Goal: Check status

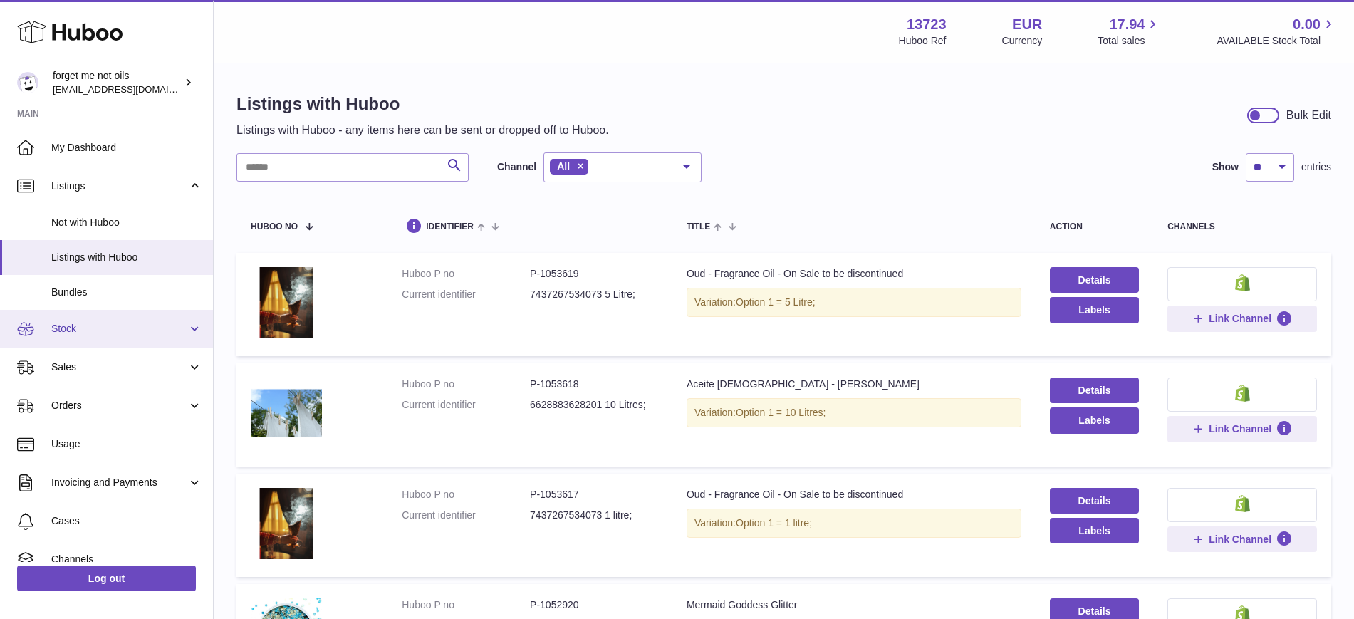
click at [102, 332] on span "Stock" at bounding box center [119, 329] width 136 height 14
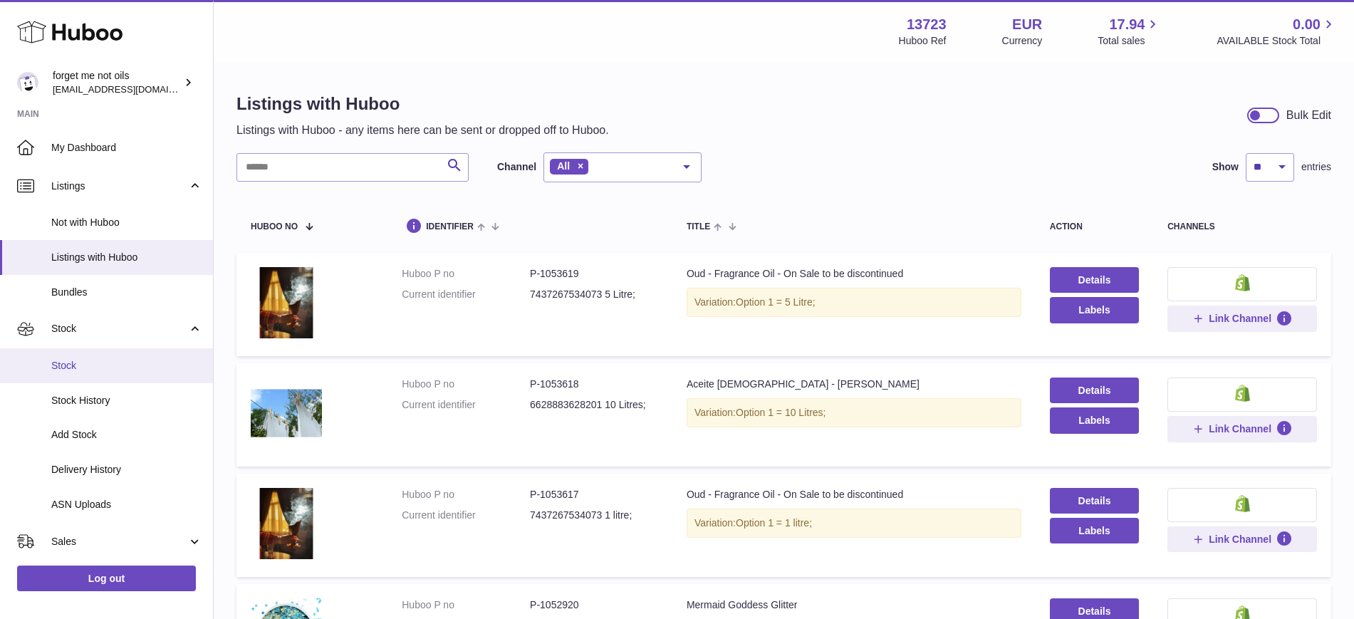
click at [100, 368] on span "Stock" at bounding box center [126, 366] width 151 height 14
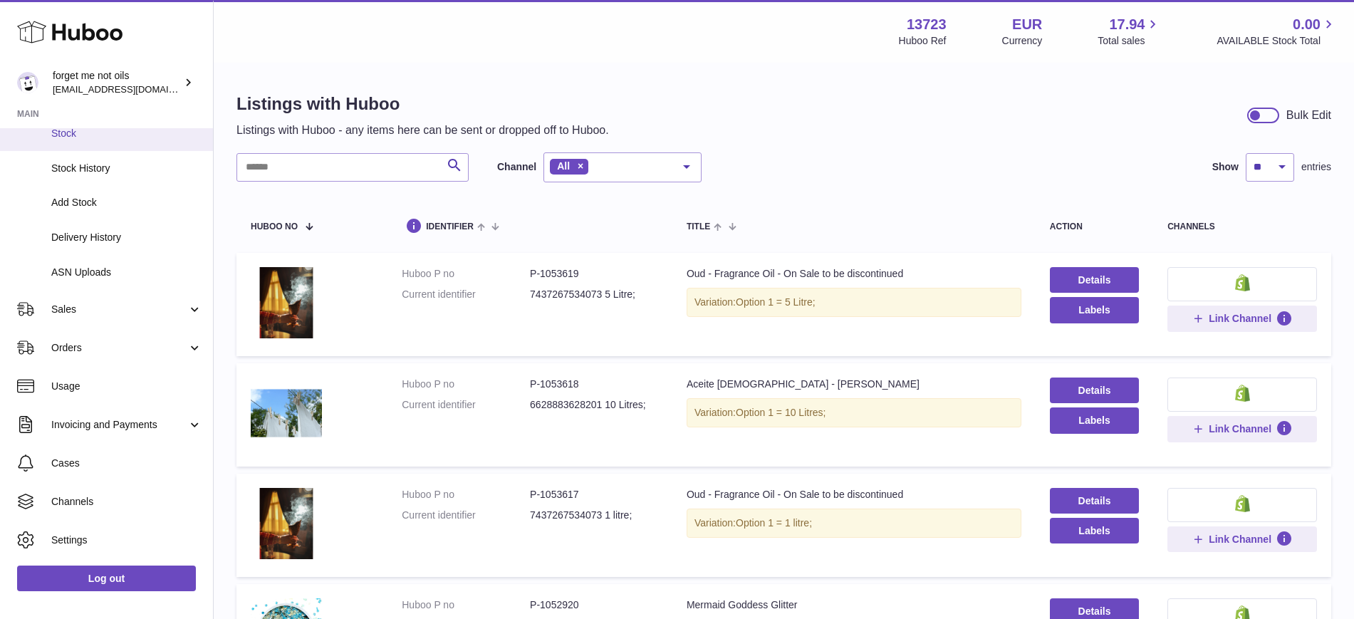
scroll to position [267, 0]
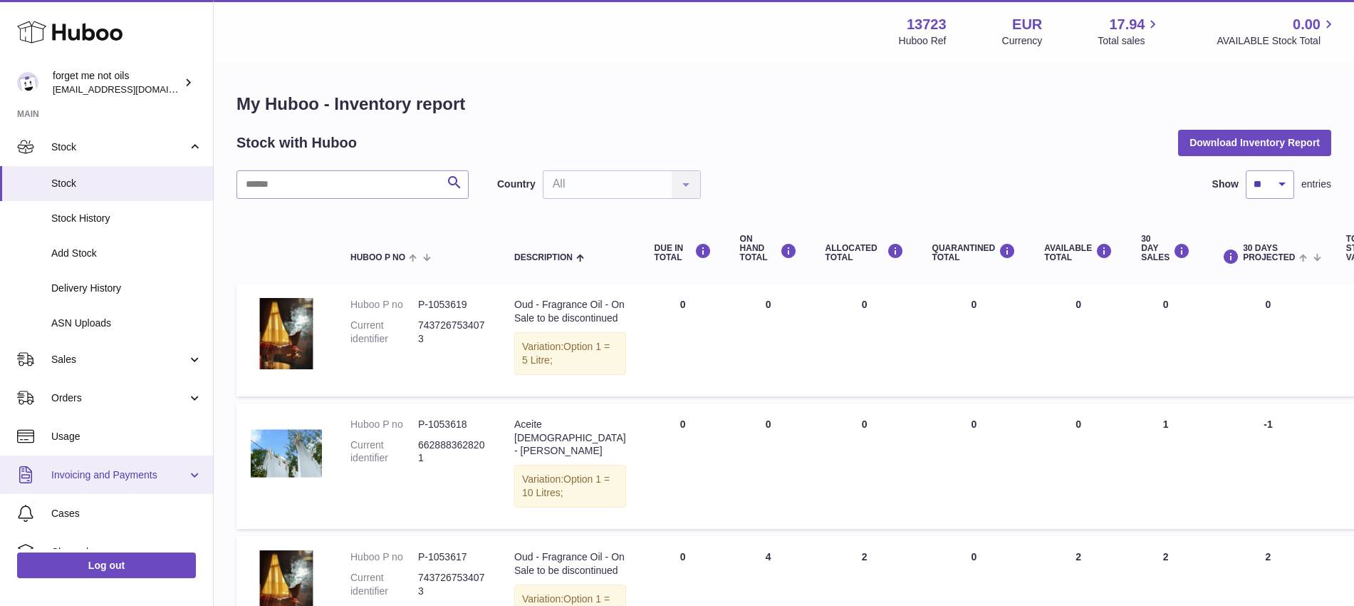
scroll to position [163, 0]
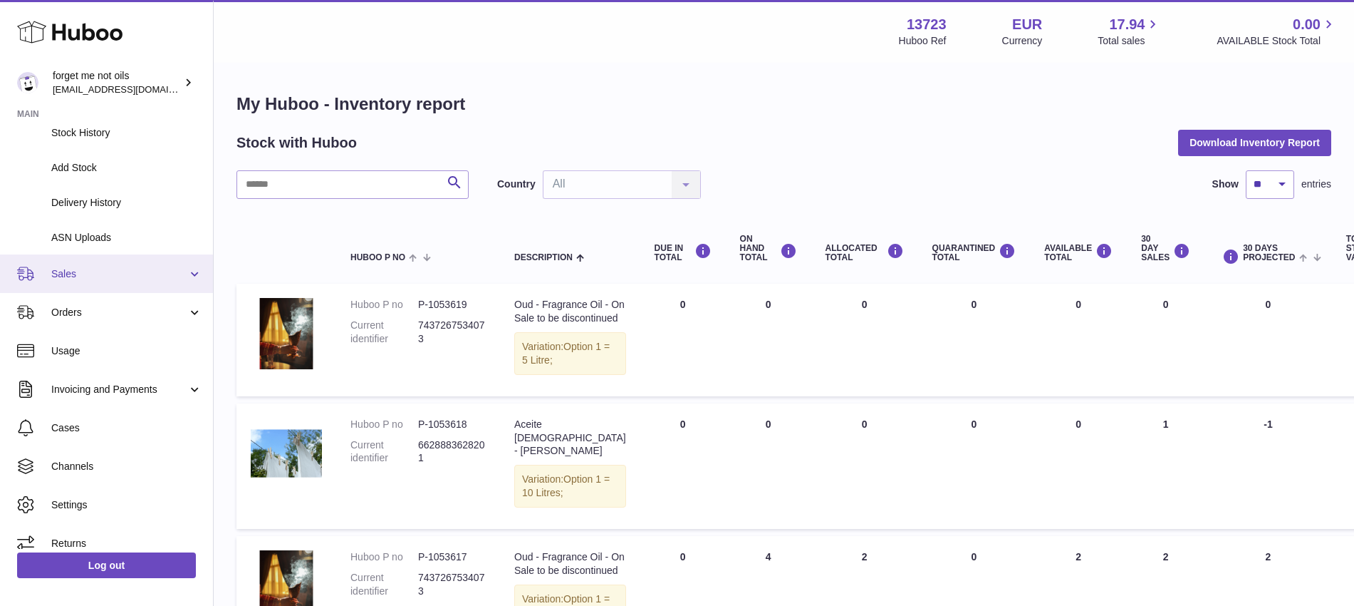
click at [177, 274] on span "Sales" at bounding box center [119, 274] width 136 height 14
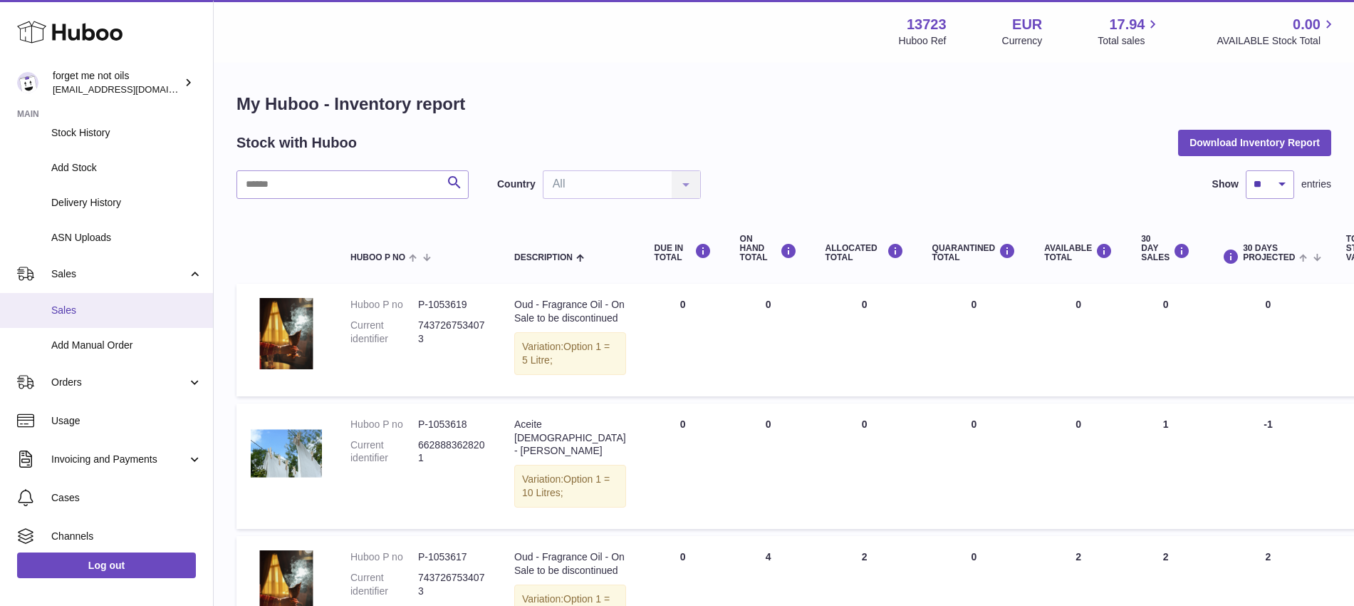
click at [86, 307] on span "Sales" at bounding box center [126, 310] width 151 height 14
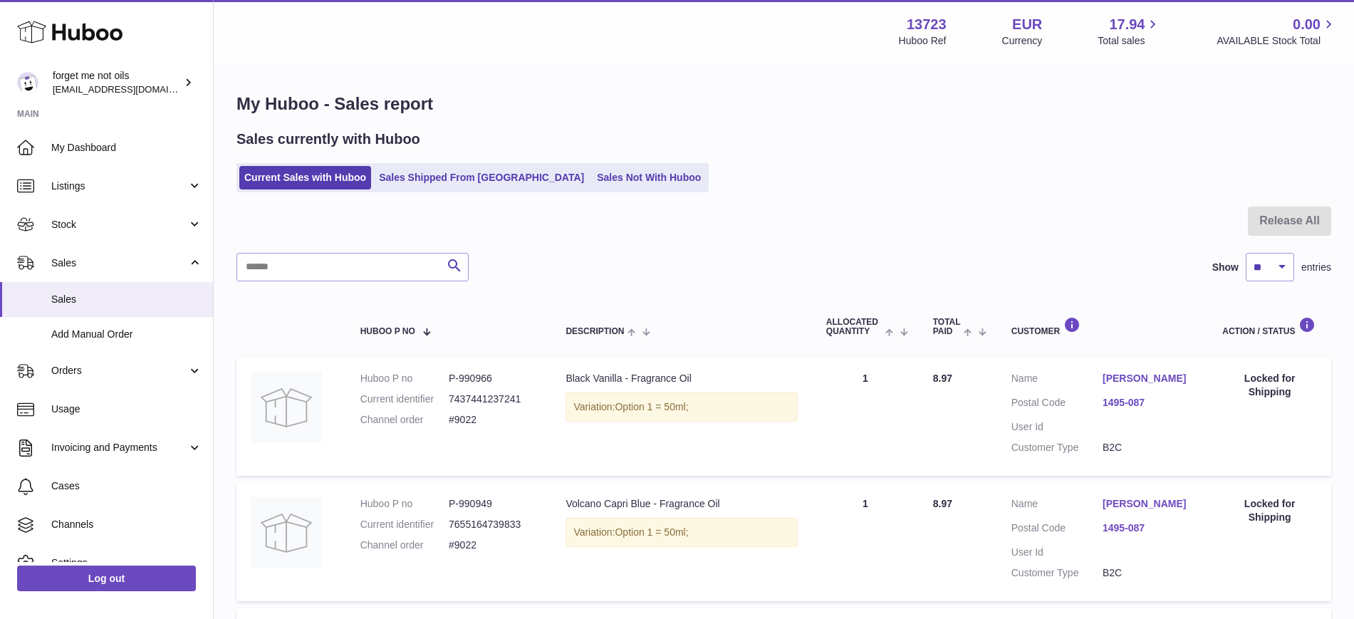
click at [548, 199] on div "My Huboo - Sales report Sales currently with Huboo Current Sales with Huboo Sal…" at bounding box center [784, 475] width 1141 height 823
click at [592, 175] on link "Sales Not With Huboo" at bounding box center [649, 178] width 114 height 24
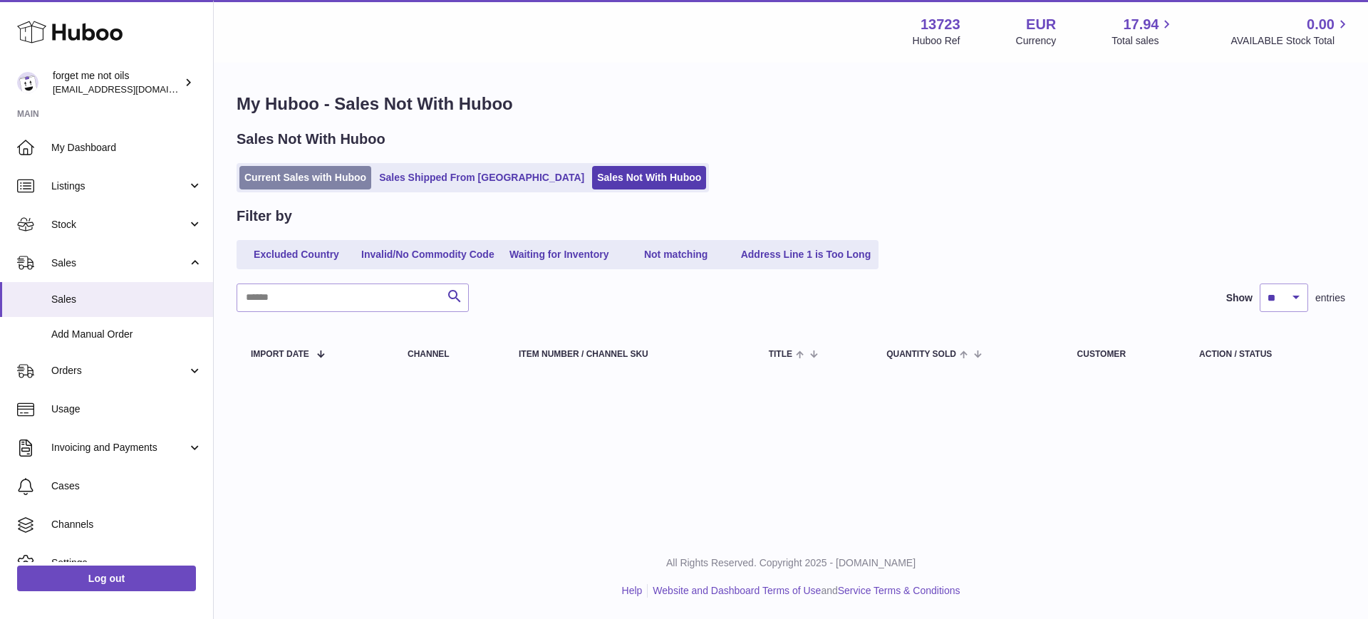
click at [328, 181] on link "Current Sales with Huboo" at bounding box center [305, 178] width 132 height 24
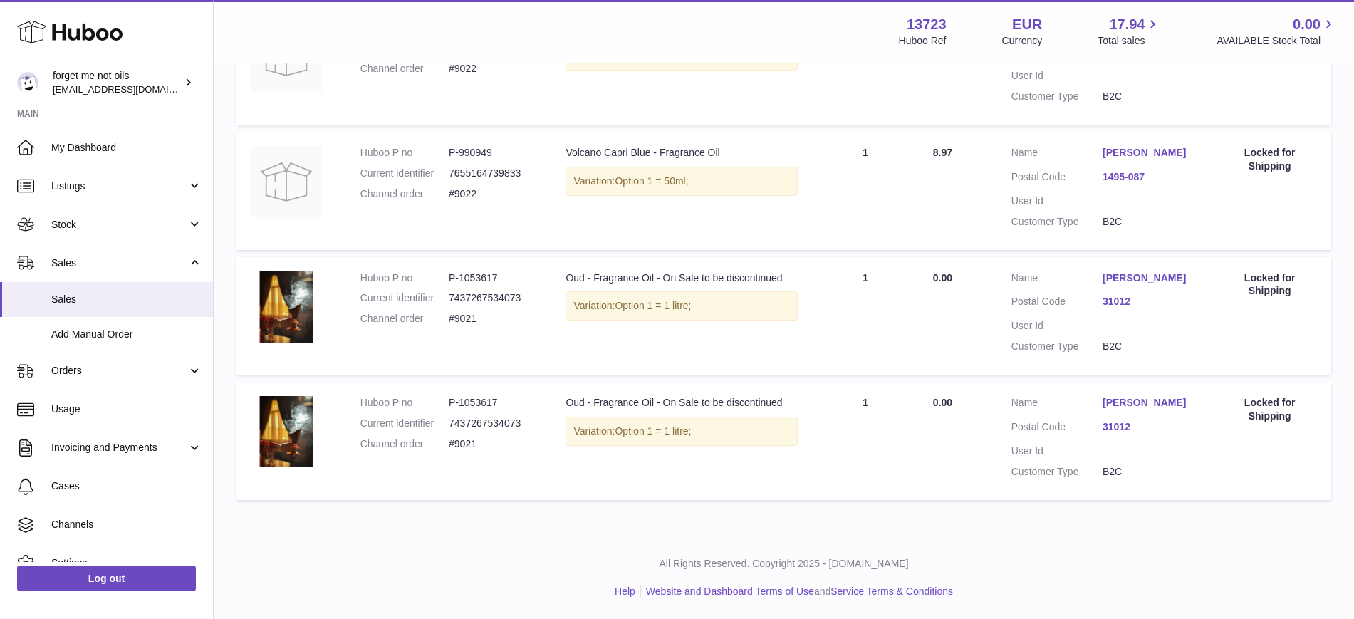
scroll to position [378, 0]
click at [1116, 426] on link "31012" at bounding box center [1148, 427] width 91 height 14
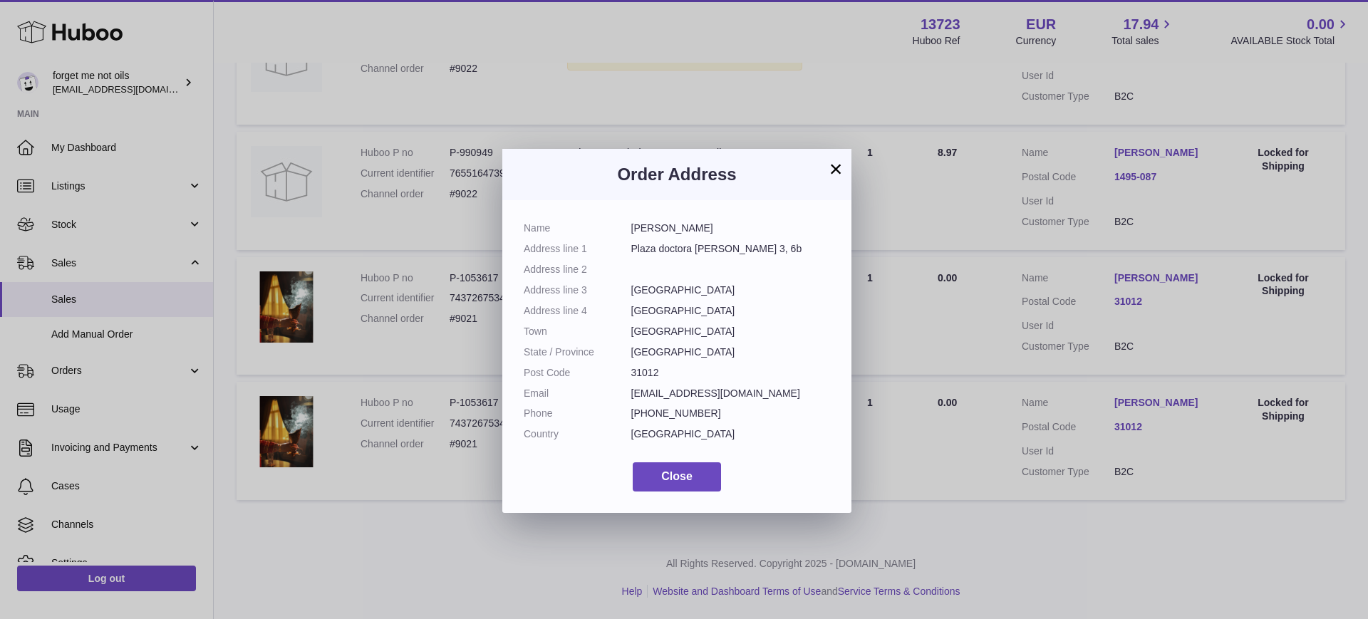
click at [822, 166] on h3 "Order Address" at bounding box center [677, 174] width 306 height 23
click at [832, 172] on button "×" at bounding box center [835, 168] width 17 height 17
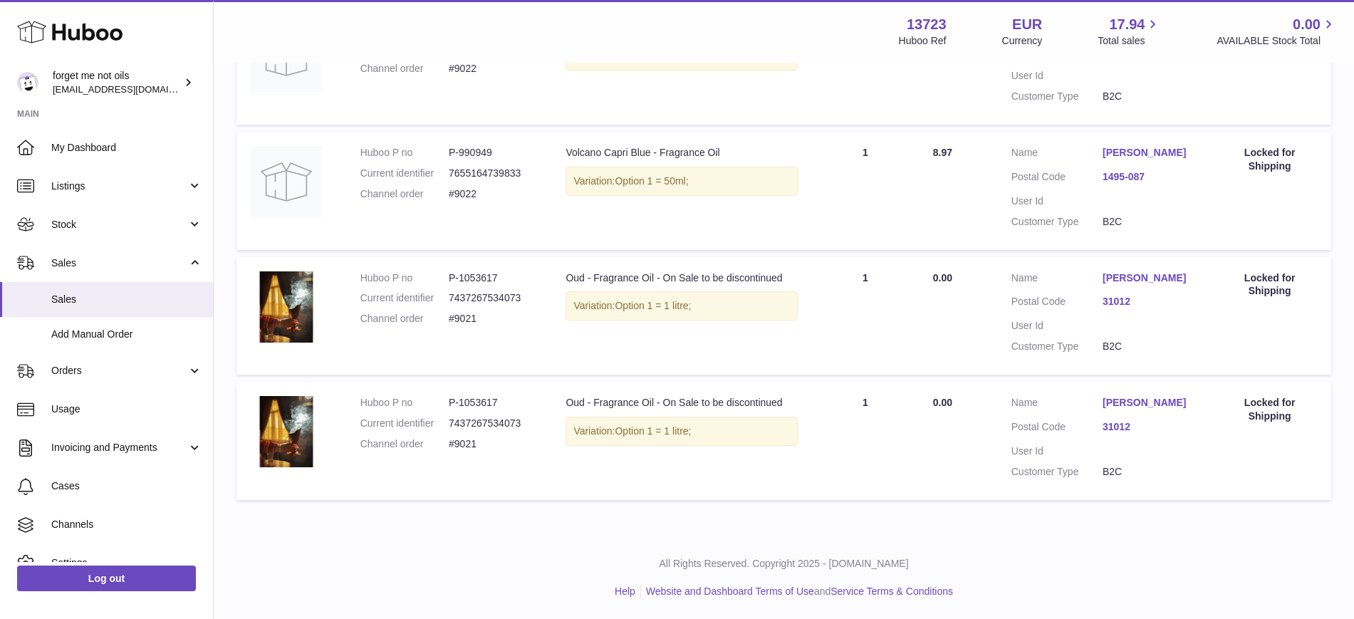
click at [1140, 412] on dl "Customer Name Alejandra López Herrera Postal Code 31012 User Id Customer Type B…" at bounding box center [1103, 441] width 182 height 90
click at [1132, 403] on link "[PERSON_NAME]" at bounding box center [1148, 403] width 91 height 14
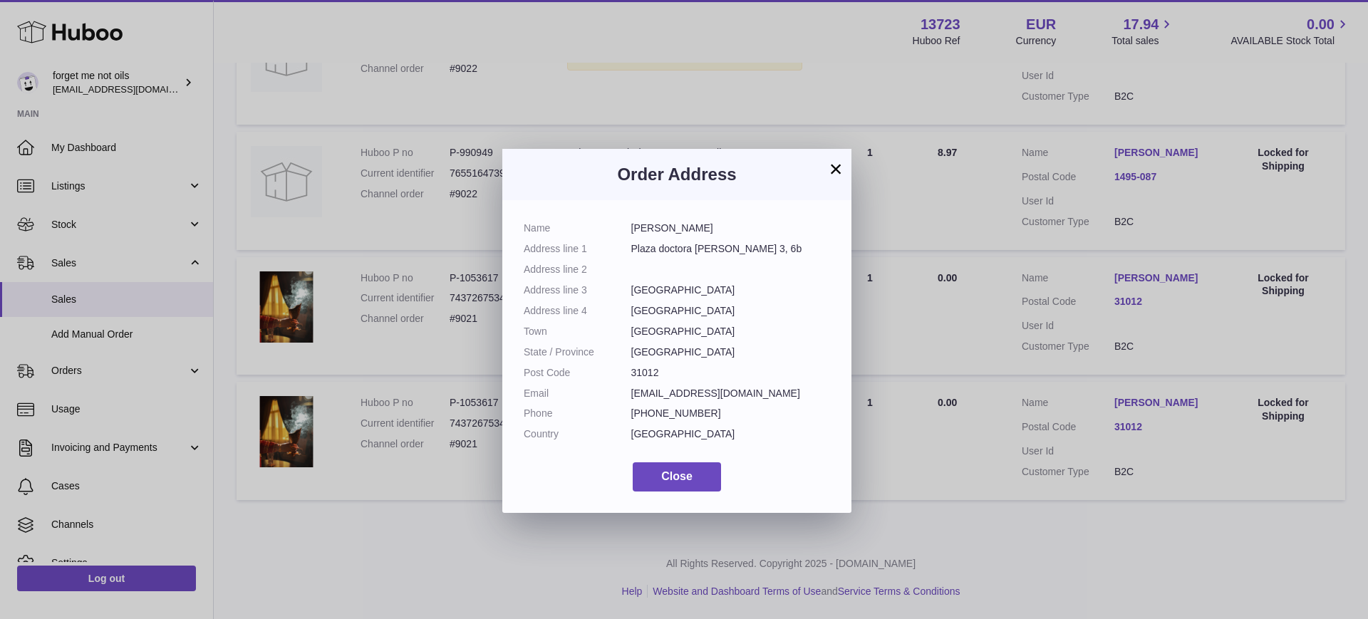
click at [838, 167] on button "×" at bounding box center [835, 168] width 17 height 17
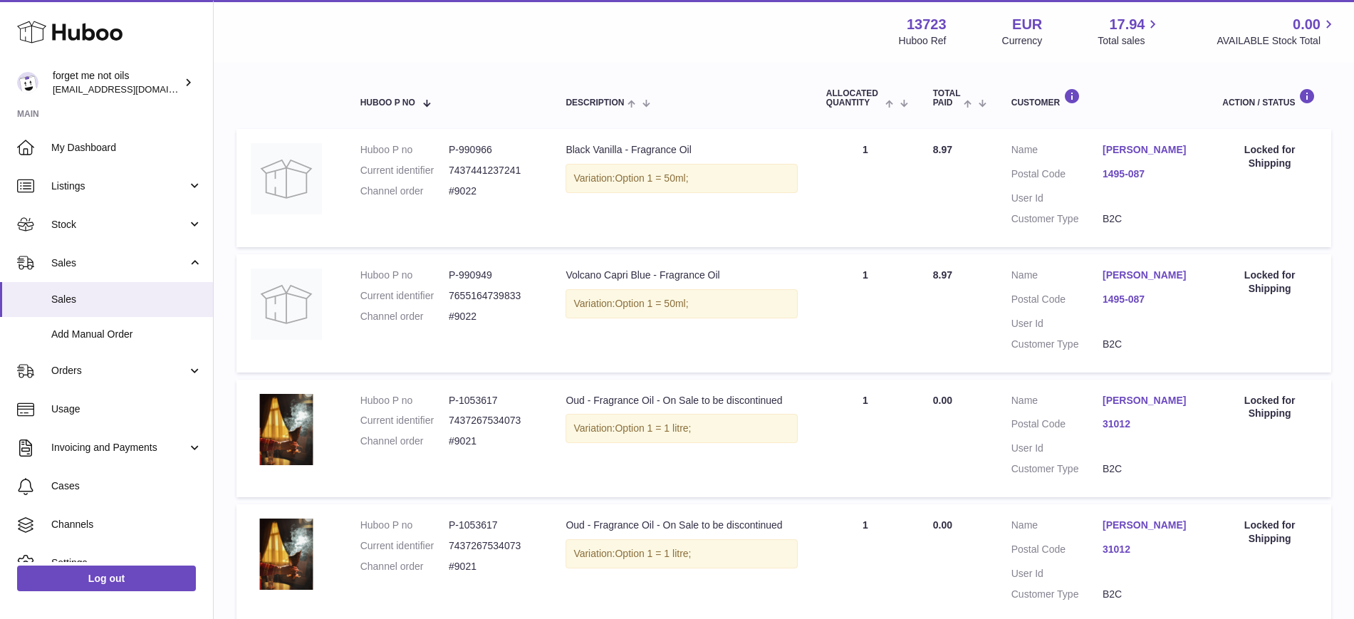
scroll to position [378, 0]
